Goal: Transaction & Acquisition: Complete application form

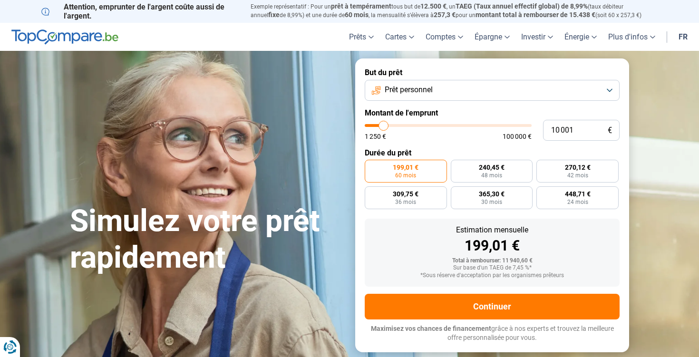
type input "8 500"
type input "8500"
type input "13 500"
type input "13500"
type input "26 250"
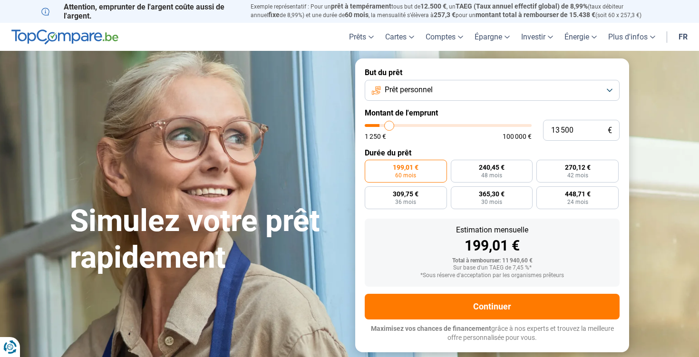
type input "26250"
type input "45 250"
type input "45250"
type input "67 750"
type input "67750"
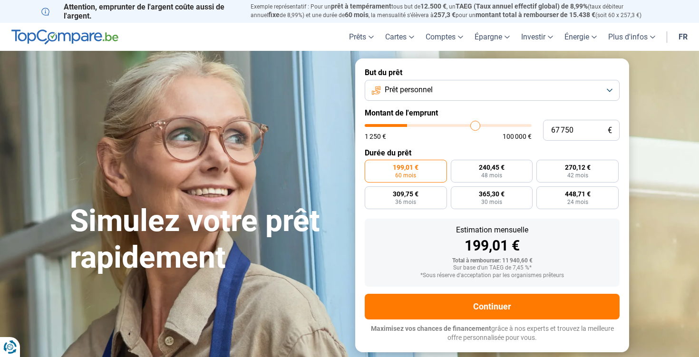
type input "89 250"
type input "89250"
type input "100 000"
type input "100000"
drag, startPoint x: 381, startPoint y: 128, endPoint x: 574, endPoint y: 119, distance: 192.9
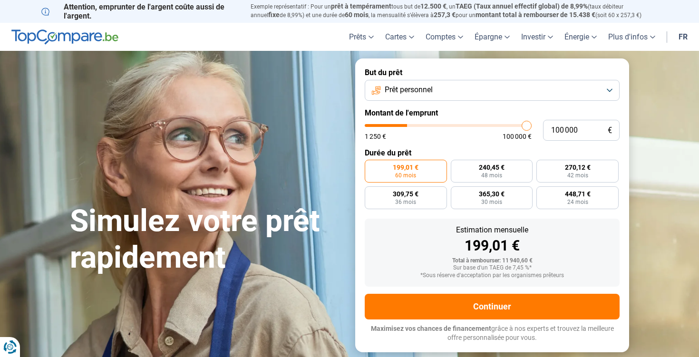
click at [574, 120] on div "100 000 € 1 250 € 100 000 €" at bounding box center [492, 130] width 255 height 21
click at [581, 145] on form "But du prêt Prêt personnel Montant de l'emprunt 100 000 € 1 250 € 100 000 € Dur…" at bounding box center [492, 206] width 274 height 294
click at [584, 138] on input "100 000" at bounding box center [581, 130] width 77 height 21
click at [585, 132] on input "100 000" at bounding box center [581, 130] width 77 height 21
click at [575, 132] on input "100 000" at bounding box center [581, 130] width 77 height 21
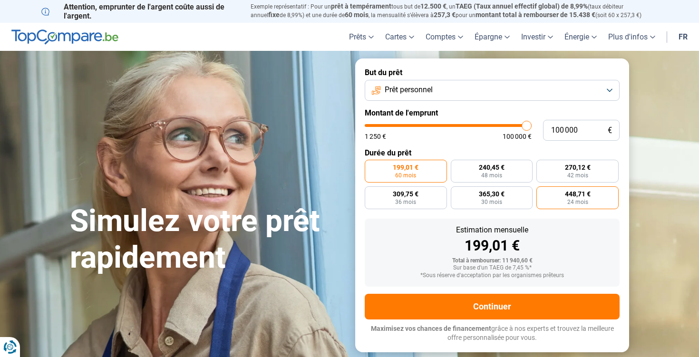
radio input "false"
click at [580, 200] on label "448,71 € 24 mois" at bounding box center [578, 198] width 82 height 23
click at [543, 193] on input "448,71 € 24 mois" at bounding box center [540, 190] width 6 height 6
radio input "true"
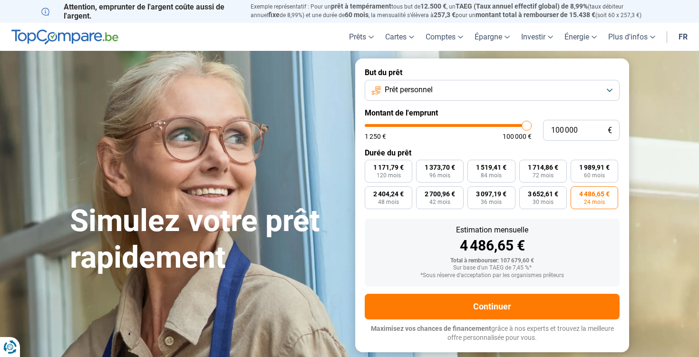
click at [589, 203] on span "24 mois" at bounding box center [594, 202] width 21 height 6
click at [577, 193] on input "4 486,65 € 24 mois" at bounding box center [574, 190] width 6 height 6
click at [378, 160] on label "1 171,79 € 120 mois" at bounding box center [389, 171] width 48 height 23
click at [371, 160] on input "1 171,79 € 120 mois" at bounding box center [368, 163] width 6 height 6
radio input "true"
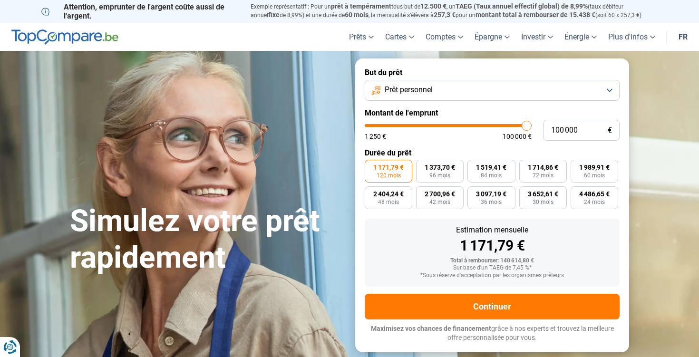
type input "99 250"
type input "99250"
type input "95 750"
type input "95750"
type input "90 250"
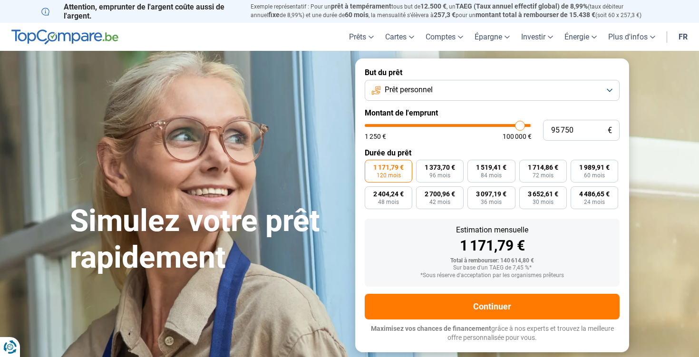
type input "90250"
type input "85 000"
type input "85000"
type input "82 750"
type input "82750"
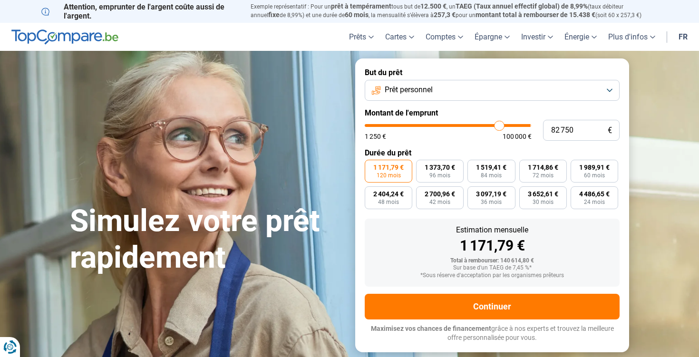
type input "82 500"
type input "82500"
type input "82 250"
type input "82250"
type input "81 750"
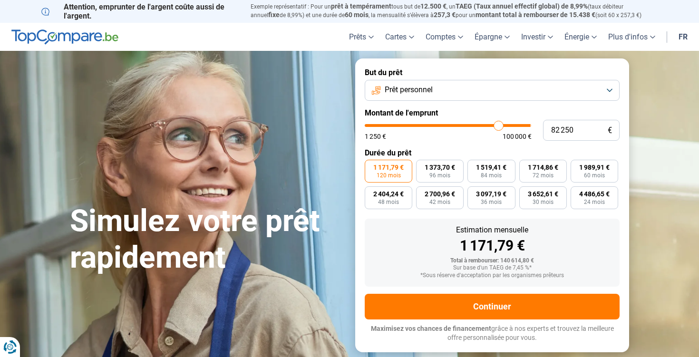
type input "81750"
type input "80 500"
type input "80500"
type input "79 250"
type input "79250"
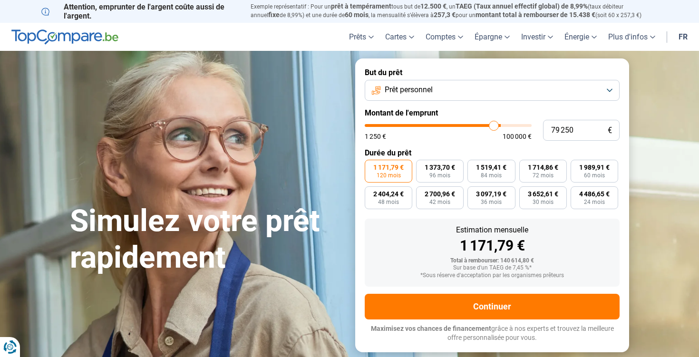
type input "78 750"
type input "78750"
type input "78 000"
type input "78000"
type input "76 750"
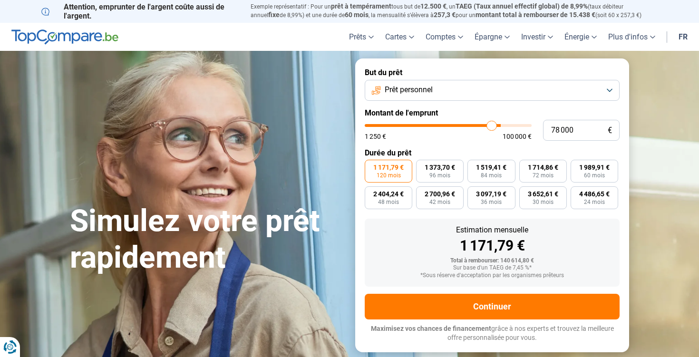
type input "76750"
type input "75 000"
type input "75000"
type input "73 500"
type input "73500"
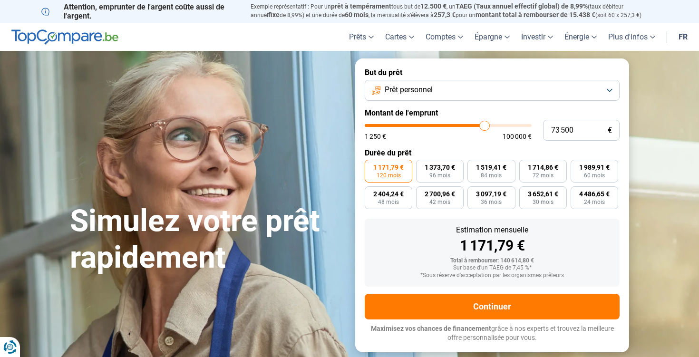
type input "71 750"
type input "71750"
type input "70 750"
type input "70750"
type input "70 250"
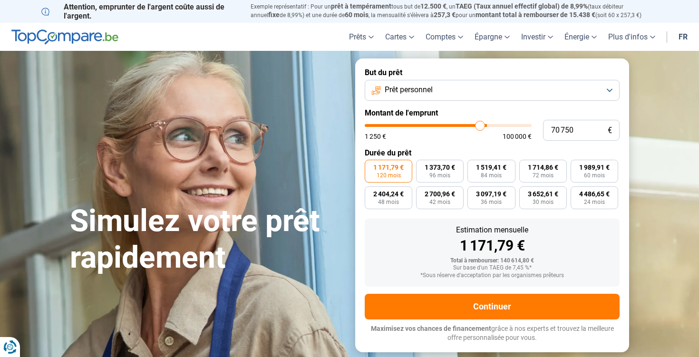
type input "70250"
type input "69 750"
type input "69750"
type input "69 000"
type input "69000"
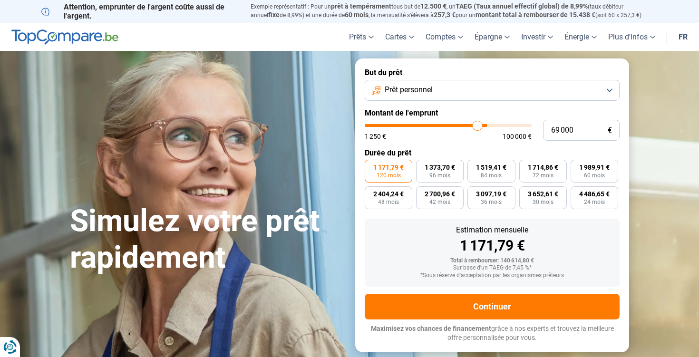
type input "68 250"
type input "68250"
type input "67 750"
type input "67750"
type input "67 500"
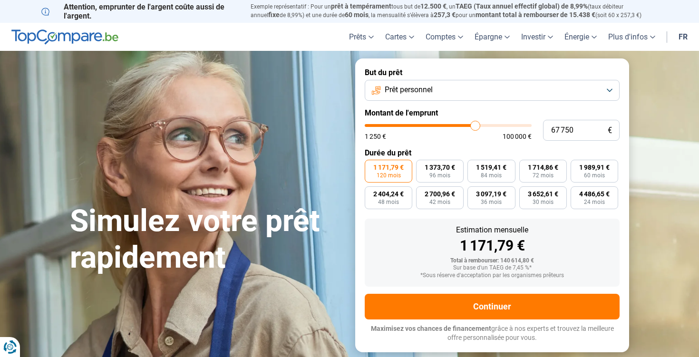
type input "67500"
type input "67 750"
type input "67750"
type input "68 000"
type input "68000"
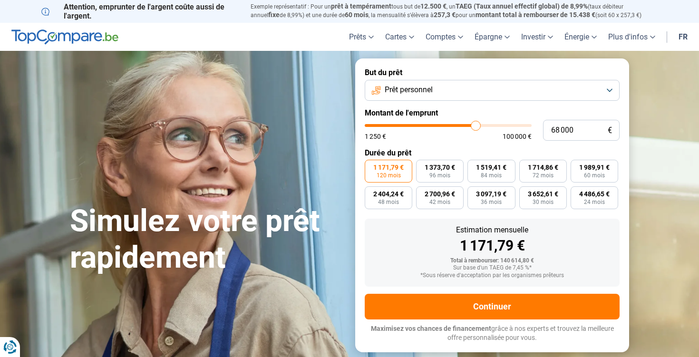
type input "68 250"
type input "68250"
type input "68 500"
type input "68500"
type input "68 750"
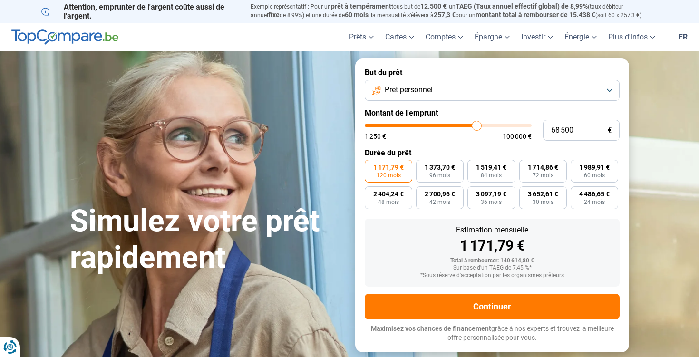
type input "68750"
type input "69 000"
type input "69000"
type input "69 250"
type input "69250"
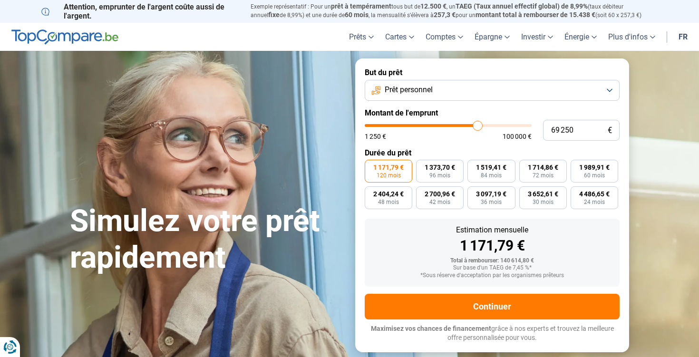
type input "69 500"
type input "69500"
type input "69 750"
drag, startPoint x: 526, startPoint y: 127, endPoint x: 479, endPoint y: 128, distance: 47.6
type input "69750"
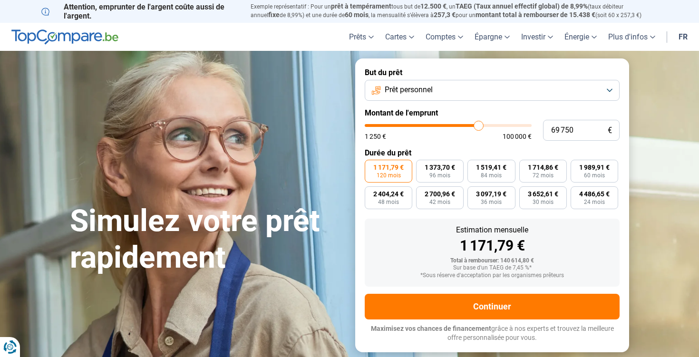
click at [479, 127] on input "range" at bounding box center [448, 125] width 167 height 3
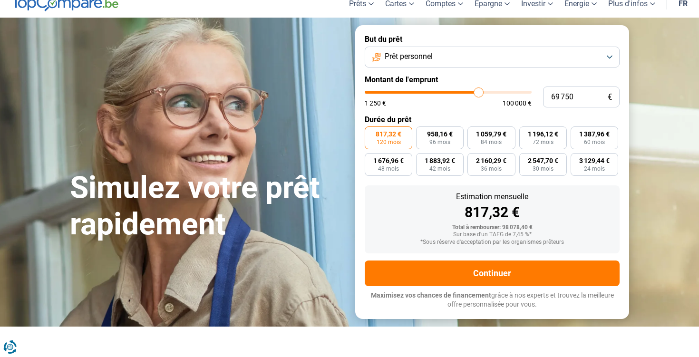
scroll to position [30, 0]
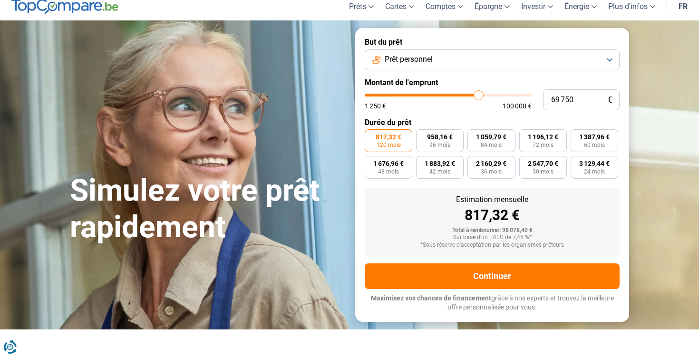
click at [479, 74] on form "But du prêt Prêt personnel Montant de l'emprunt 69 750 € 1 250 € 100 000 € Duré…" at bounding box center [492, 175] width 274 height 294
click at [499, 60] on button "Prêt personnel" at bounding box center [492, 59] width 255 height 21
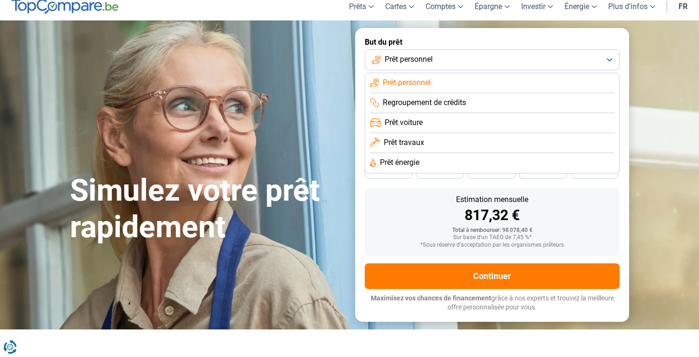
click at [476, 101] on li "Regroupement de crédits" at bounding box center [492, 103] width 245 height 20
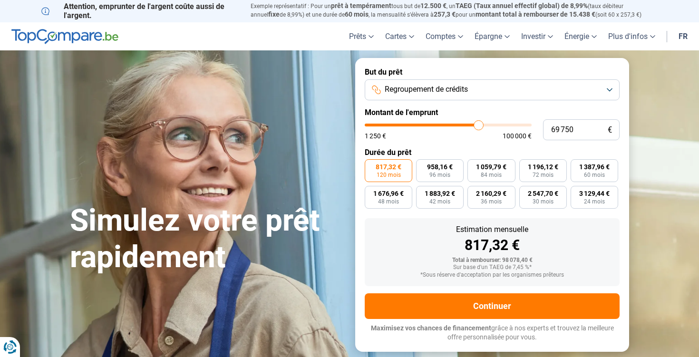
scroll to position [0, 0]
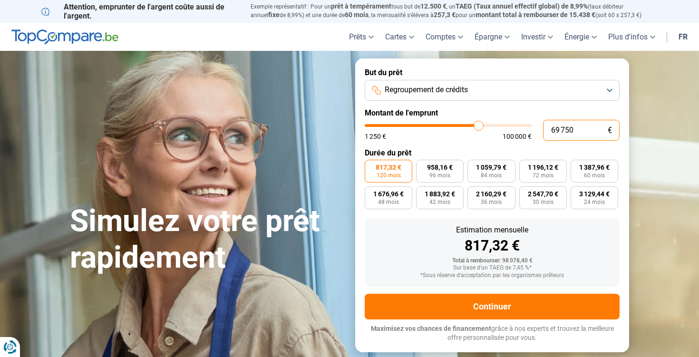
click at [584, 128] on input "69 750" at bounding box center [581, 130] width 77 height 21
type input "7"
type input "1250"
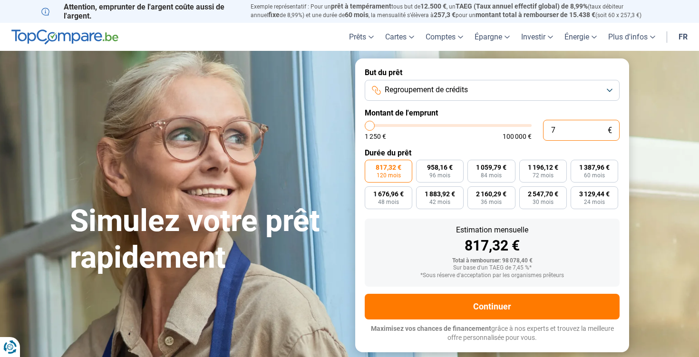
type input "70"
type input "1250"
type input "700"
type input "1250"
type input "7 000"
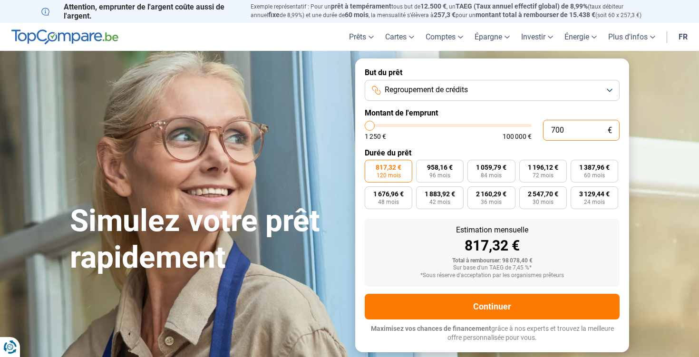
type input "7000"
type input "70 000"
type input "70000"
type input "700 000"
type input "100000"
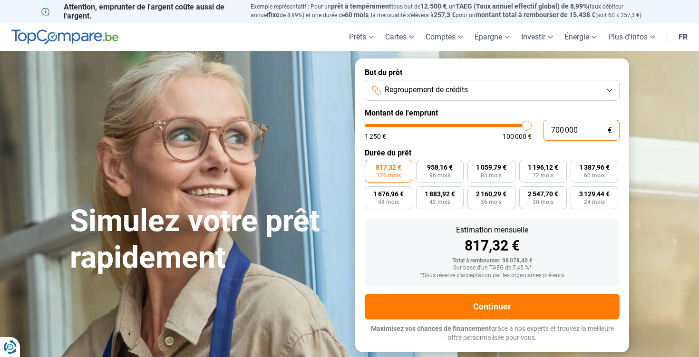
type input "100 000"
type input "100000"
type input "100 000"
click at [604, 224] on div "Estimation mensuelle 1 171,79 € Total à rembourser: 140 614,80 € Sur base d'un …" at bounding box center [492, 253] width 255 height 68
click at [598, 214] on form "But du prêt Regroupement de crédits Montant de l'emprunt 100 000 € 1 250 € 100 …" at bounding box center [492, 206] width 274 height 294
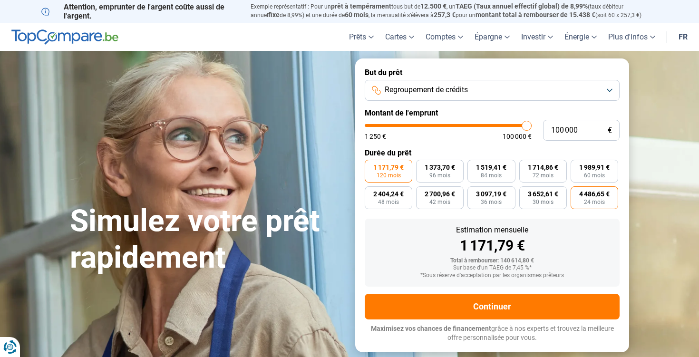
click at [598, 200] on span "24 mois" at bounding box center [594, 202] width 21 height 6
click at [577, 193] on input "4 486,65 € 24 mois" at bounding box center [574, 190] width 6 height 6
radio input "true"
click at [420, 195] on label "2 700,96 € 42 mois" at bounding box center [440, 198] width 48 height 23
click at [420, 193] on input "2 700,96 € 42 mois" at bounding box center [419, 190] width 6 height 6
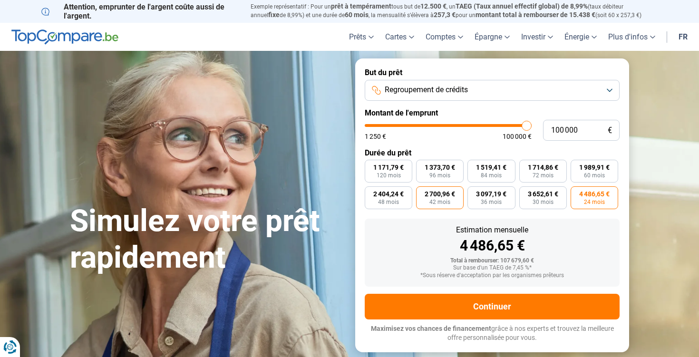
radio input "true"
click at [389, 171] on span "1 171,79 €" at bounding box center [389, 167] width 30 height 7
click at [371, 166] on input "1 171,79 € 120 mois" at bounding box center [368, 163] width 6 height 6
radio input "true"
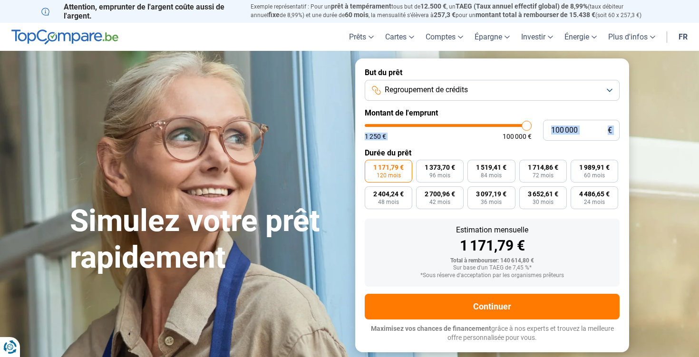
drag, startPoint x: 532, startPoint y: 130, endPoint x: 560, endPoint y: 130, distance: 27.1
click at [556, 130] on div "100 000 € 1 250 € 100 000 €" at bounding box center [492, 130] width 255 height 21
click at [530, 92] on button "Regroupement de crédits" at bounding box center [492, 90] width 255 height 21
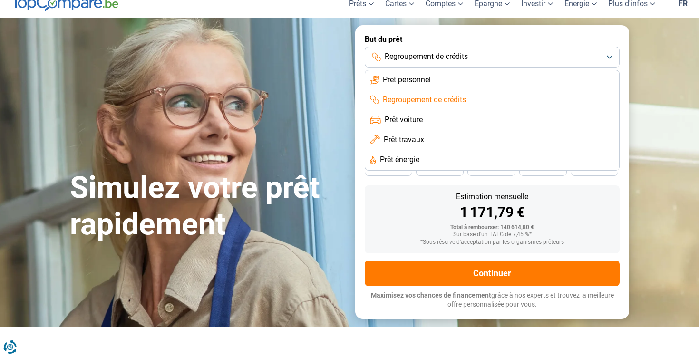
scroll to position [39, 0]
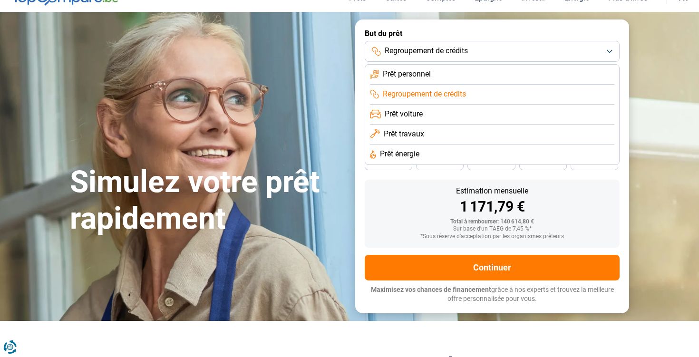
click at [463, 141] on li "Prêt travaux" at bounding box center [492, 135] width 245 height 20
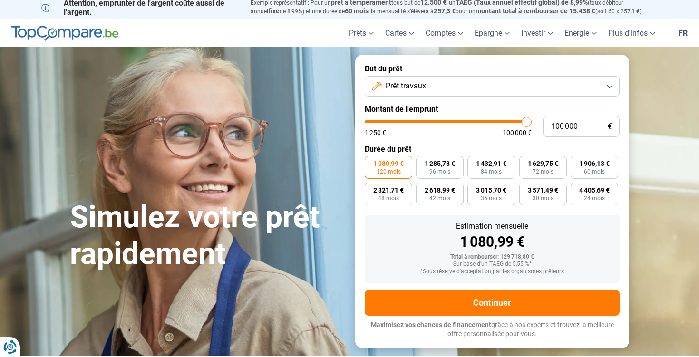
scroll to position [0, 0]
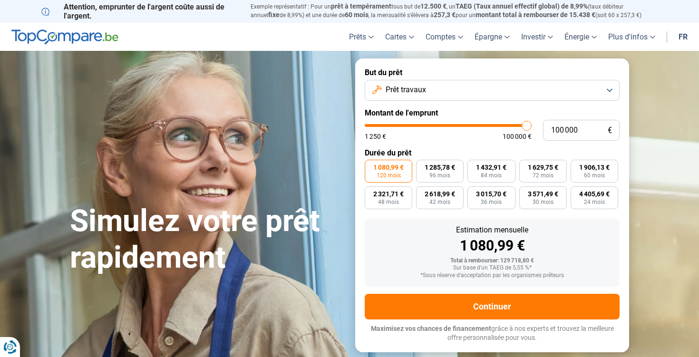
type input "50 000"
type input "50000"
click at [447, 126] on input "range" at bounding box center [448, 125] width 167 height 3
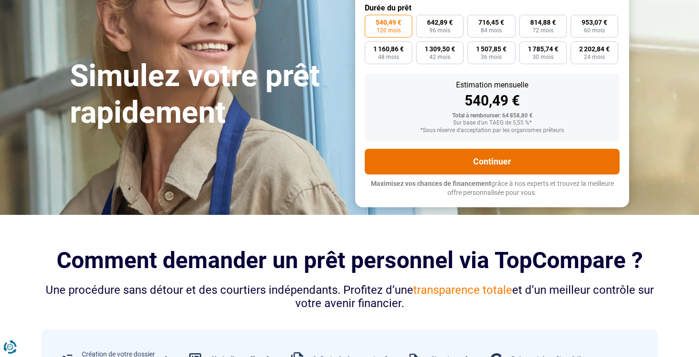
scroll to position [138, 0]
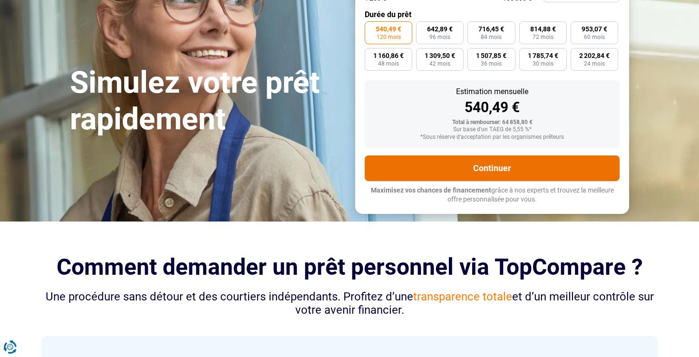
click at [445, 177] on button "Continuer" at bounding box center [492, 169] width 255 height 26
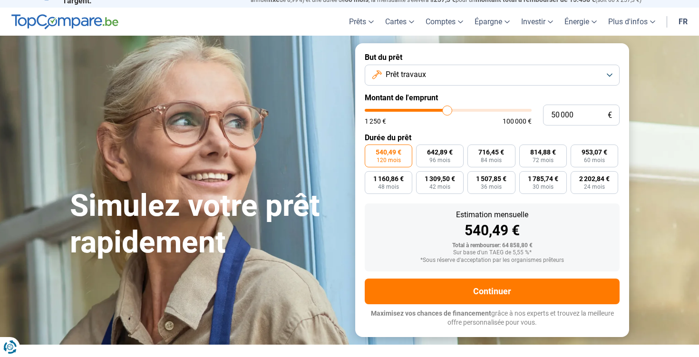
scroll to position [0, 0]
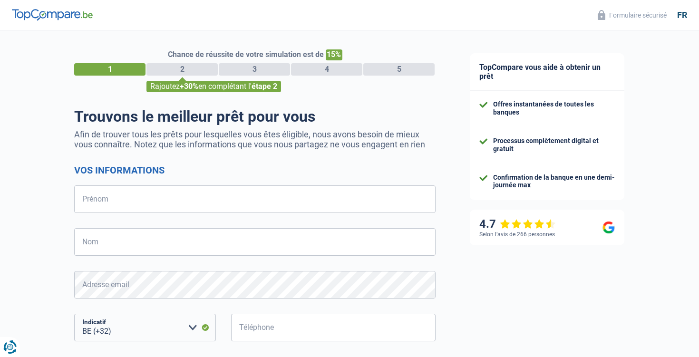
select select "32"
